Goal: Find contact information: Find contact information

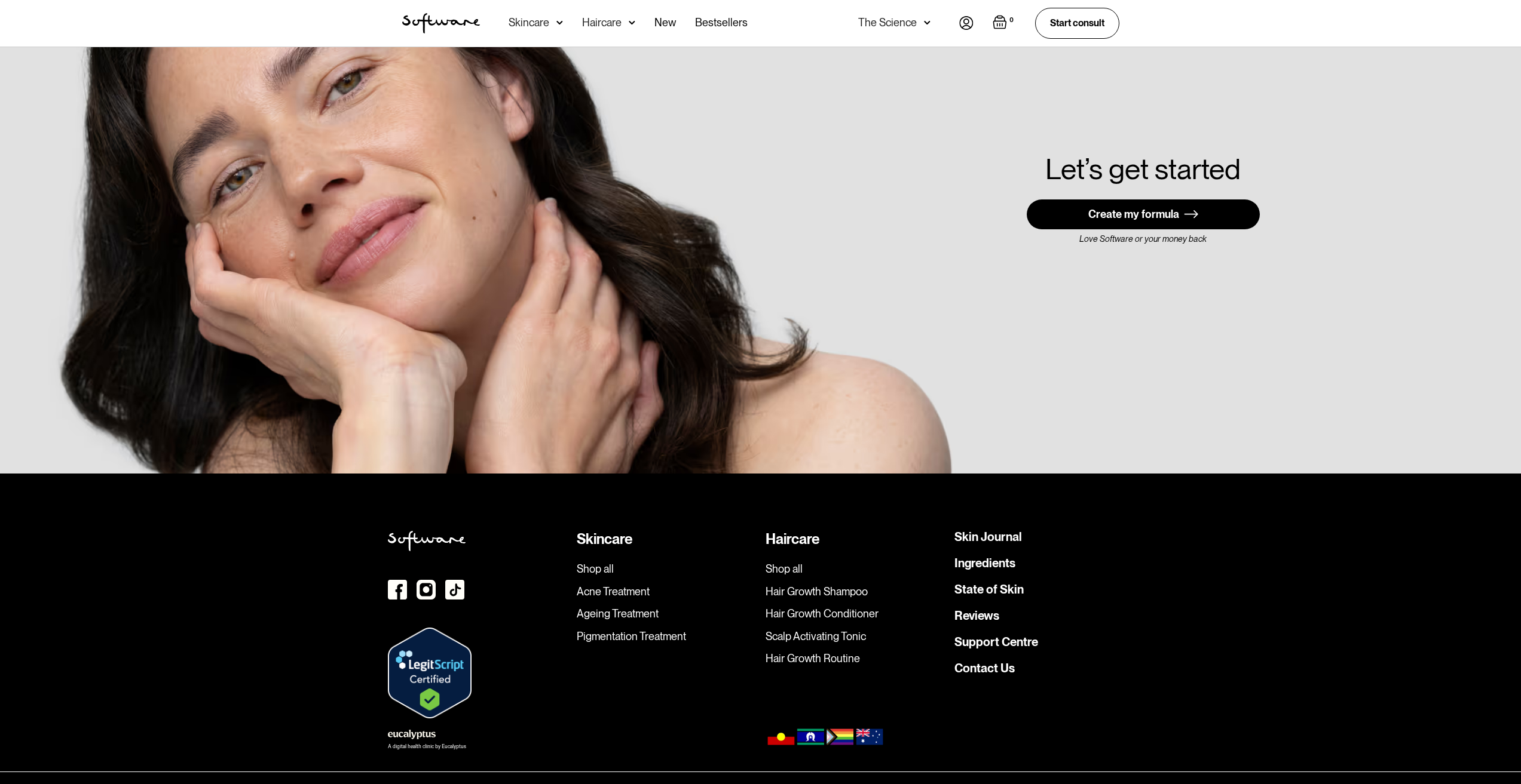
click at [997, 663] on link "Contact Us" at bounding box center [984, 668] width 61 height 12
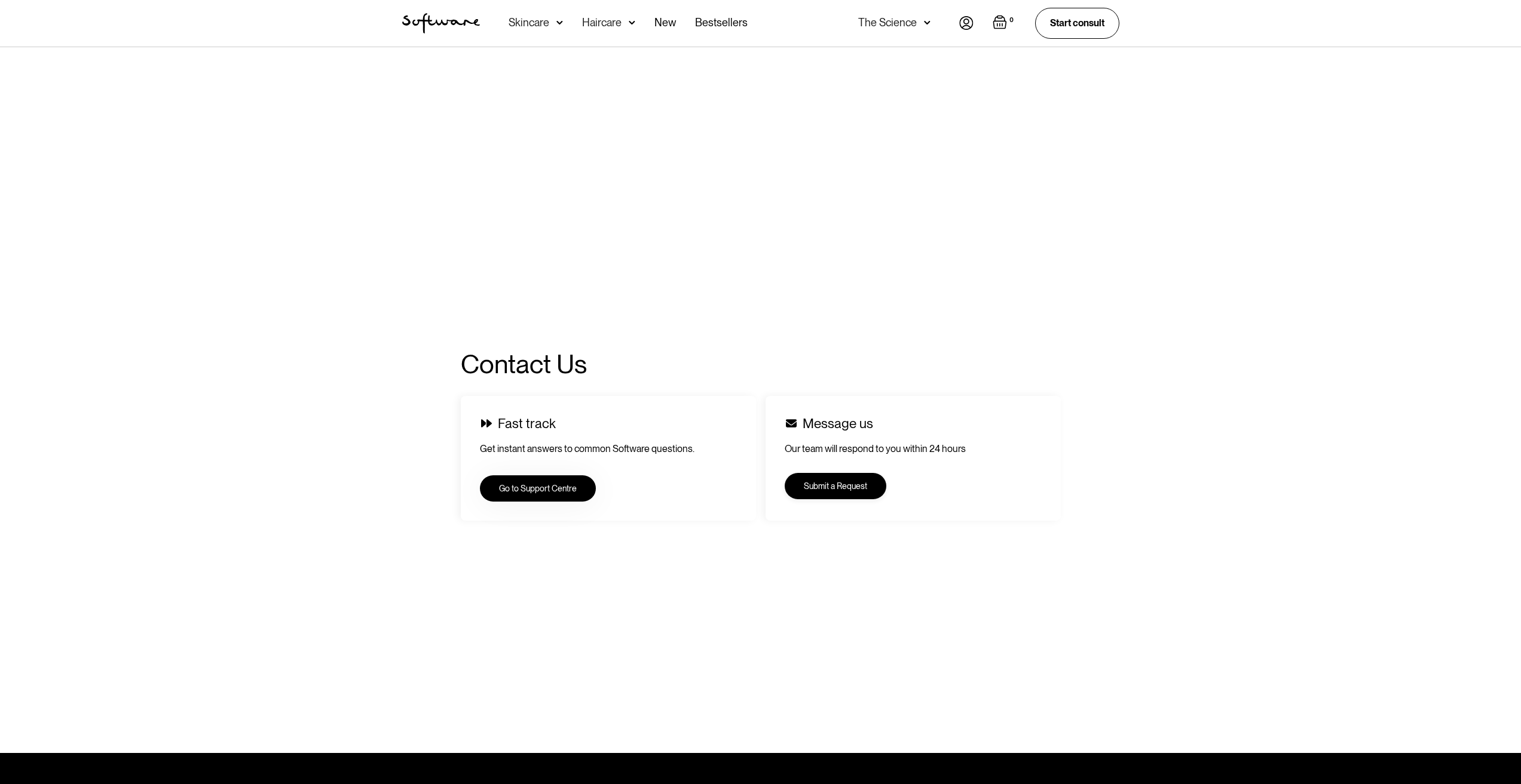
click at [810, 489] on link "Submit a Request" at bounding box center [835, 486] width 102 height 26
